Goal: Information Seeking & Learning: Learn about a topic

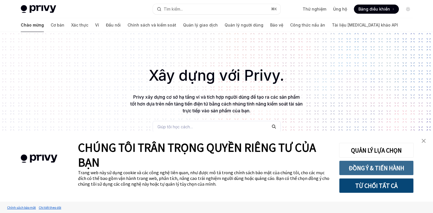
click at [366, 168] on font "ĐỒNG Ý & TIẾN HÀNH" at bounding box center [377, 168] width 56 height 8
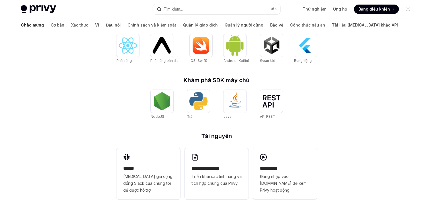
scroll to position [261, 0]
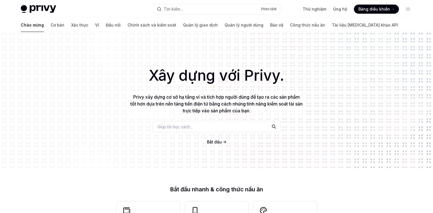
click at [409, 117] on div "Xây dựng với Privy. Privy xây dựng cơ sở hạ tầng ví và tích hợp người dùng để t…" at bounding box center [216, 100] width 433 height 137
click at [95, 26] on font "Ví" at bounding box center [97, 25] width 4 height 5
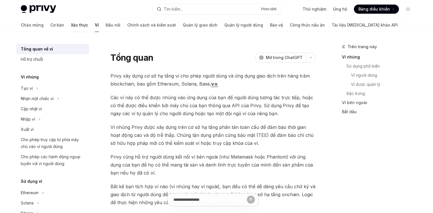
click at [71, 25] on font "Xác thực" at bounding box center [79, 25] width 17 height 5
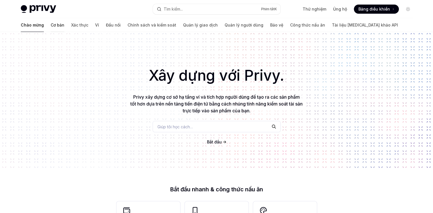
click at [51, 25] on font "Cơ bản" at bounding box center [58, 25] width 14 height 5
type textarea "*"
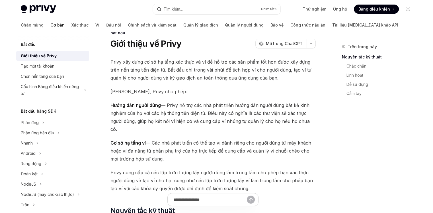
scroll to position [15, 0]
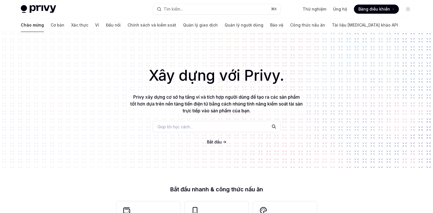
click at [402, 31] on div "Chào mừng Cơ bản Xác thực Ví Đầu nối Chính sách và kiểm soát Quản lý giao dịch …" at bounding box center [216, 25] width 419 height 14
